Goal: Information Seeking & Learning: Learn about a topic

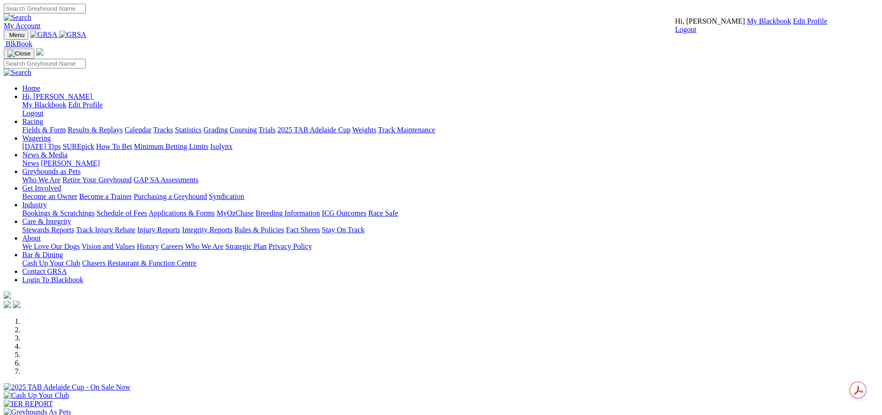
click at [746, 25] on link "My Blackbook" at bounding box center [768, 21] width 44 height 8
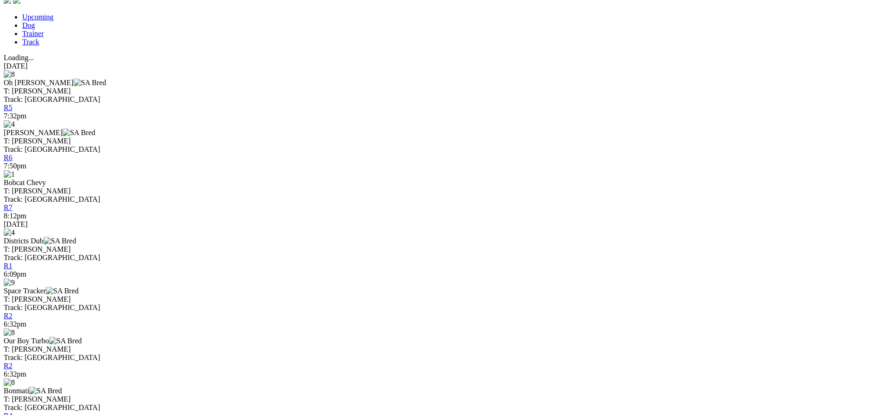
scroll to position [370, 0]
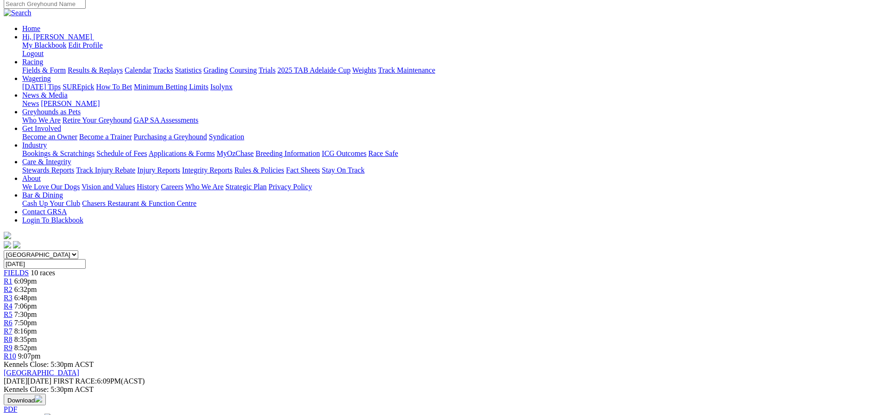
scroll to position [62, 0]
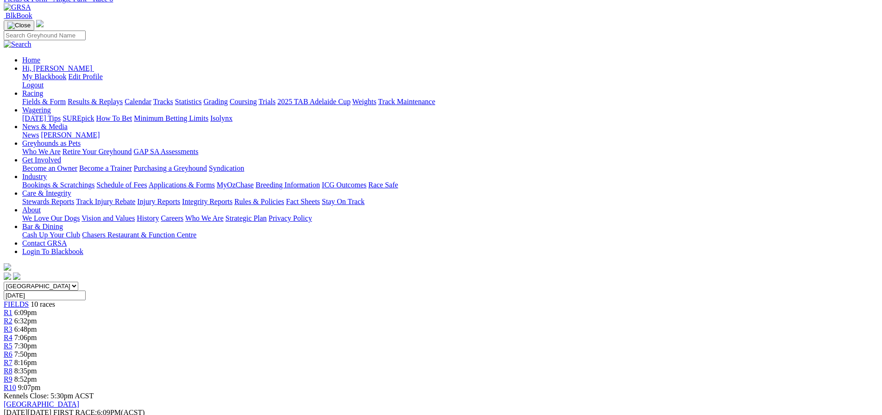
click at [12, 375] on link "R9" at bounding box center [8, 379] width 9 height 8
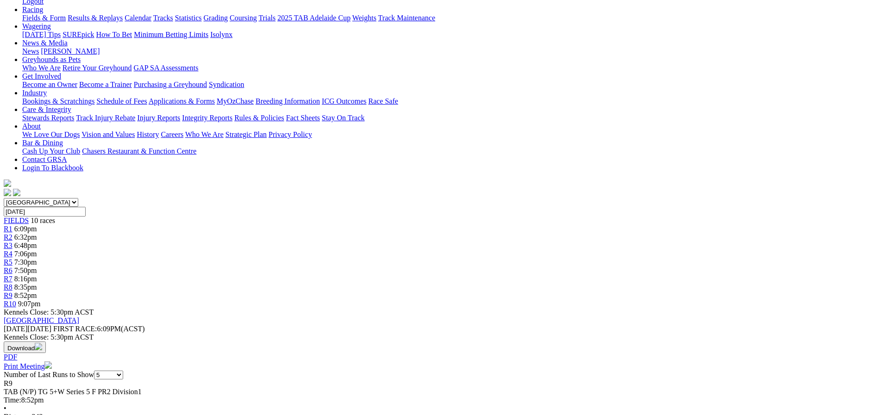
scroll to position [93, 0]
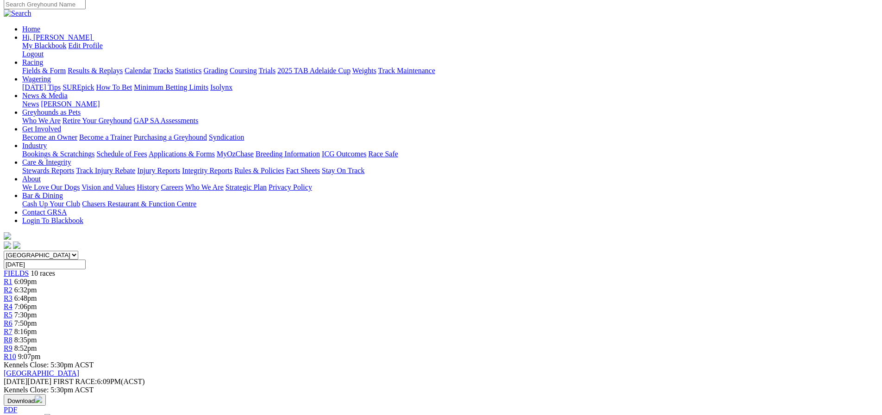
click at [12, 328] on link "R7" at bounding box center [8, 332] width 9 height 8
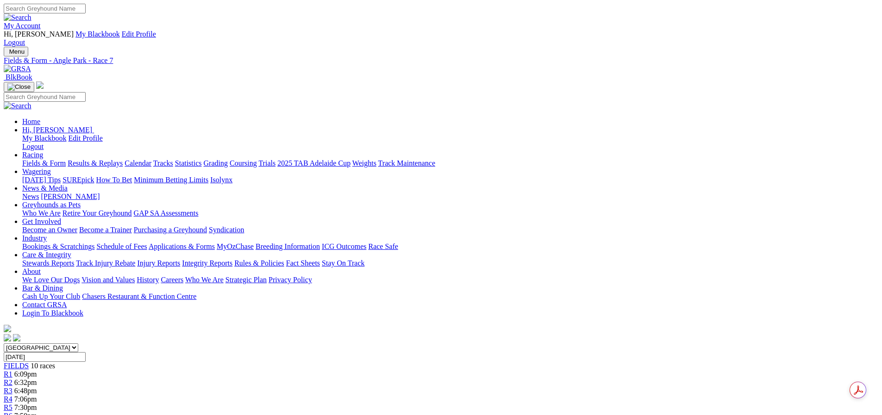
click at [12, 404] on link "R5" at bounding box center [8, 408] width 9 height 8
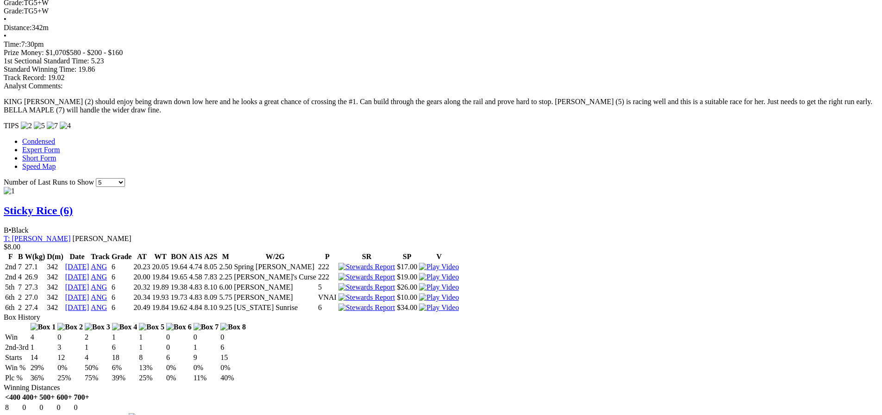
scroll to position [740, 0]
